Goal: Check status: Check status

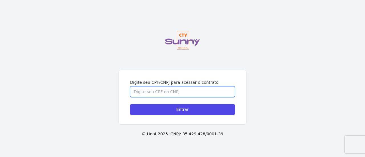
click at [147, 92] on input "Digite seu CPF/CNPJ para acessar o contrato" at bounding box center [182, 91] width 105 height 11
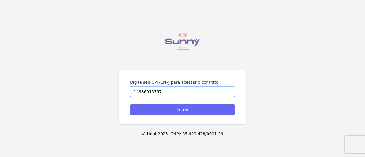
type input "14986915797"
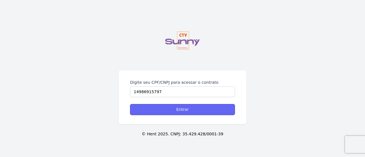
click at [141, 105] on input "Entrar" at bounding box center [182, 109] width 105 height 11
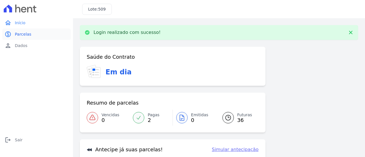
click at [24, 35] on span "Parcelas" at bounding box center [23, 34] width 17 height 6
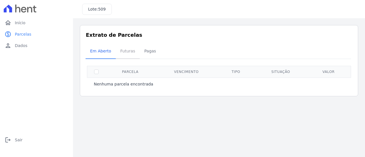
click at [129, 54] on span "Futuras" at bounding box center [128, 50] width 22 height 11
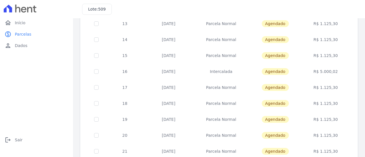
scroll to position [228, 0]
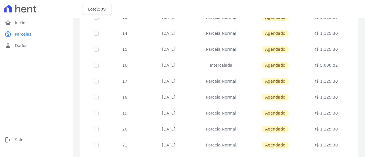
drag, startPoint x: 159, startPoint y: 66, endPoint x: 193, endPoint y: 70, distance: 34.6
click at [193, 70] on td "10/10/2026" at bounding box center [168, 65] width 49 height 16
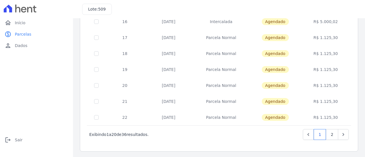
scroll to position [272, 0]
click at [330, 132] on link "2" at bounding box center [332, 134] width 12 height 11
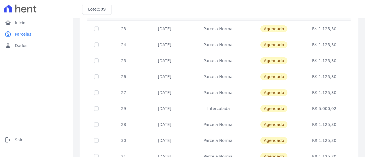
scroll to position [86, 0]
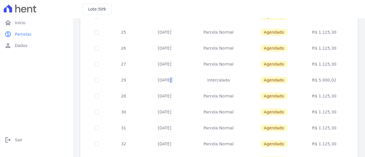
drag, startPoint x: 153, startPoint y: 80, endPoint x: 202, endPoint y: 83, distance: 48.9
click at [202, 83] on tr "29 10/10/2027 Intercalada Agendado R$ 5.000,02" at bounding box center [219, 80] width 264 height 16
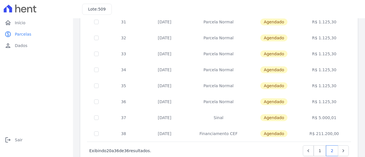
scroll to position [200, 0]
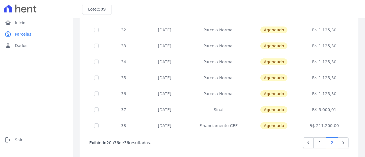
drag, startPoint x: 156, startPoint y: 111, endPoint x: 197, endPoint y: 112, distance: 41.1
click at [197, 112] on tr "37 10/06/2028 Sinal Agendado R$ 5.000,01" at bounding box center [219, 110] width 264 height 16
click at [318, 140] on link "1" at bounding box center [320, 142] width 12 height 11
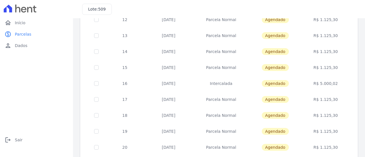
scroll to position [228, 0]
